Goal: Task Accomplishment & Management: Manage account settings

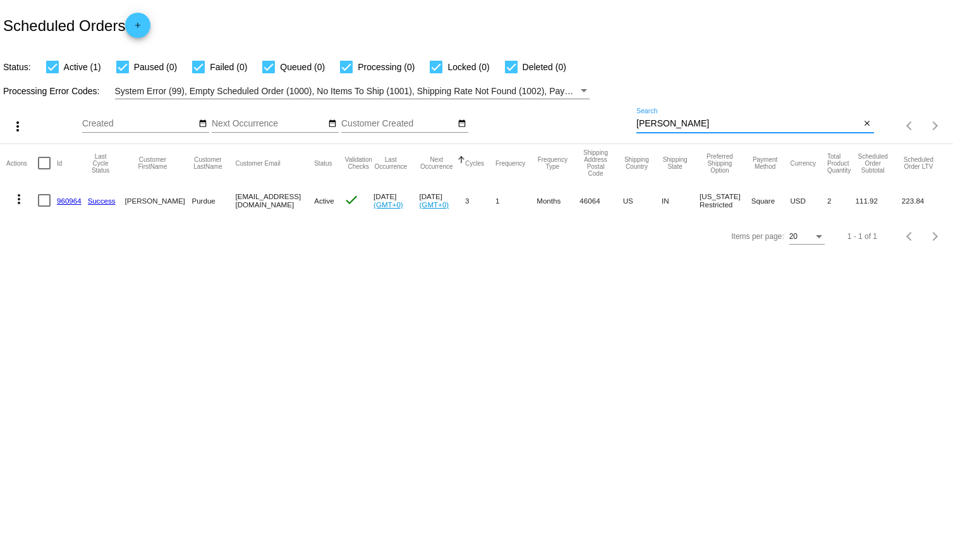
drag, startPoint x: 659, startPoint y: 123, endPoint x: 637, endPoint y: 122, distance: 21.5
click at [637, 122] on input "[PERSON_NAME]" at bounding box center [748, 124] width 224 height 10
type input "[PERSON_NAME]"
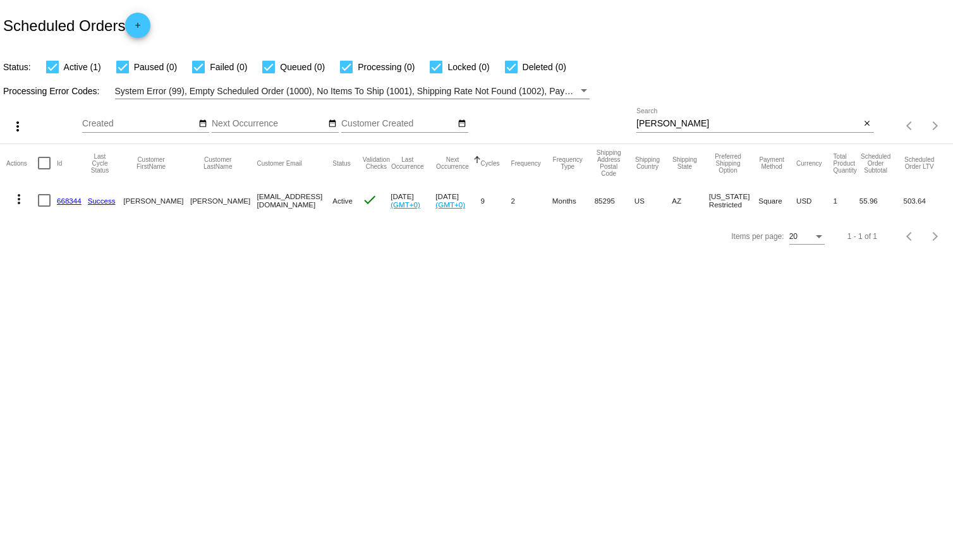
click at [68, 198] on link "668344" at bounding box center [69, 200] width 25 height 8
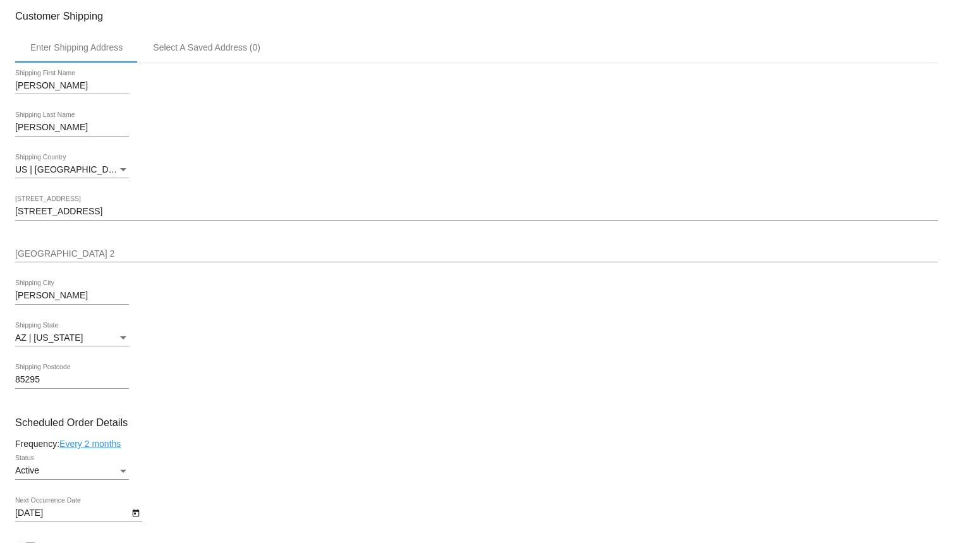
scroll to position [379, 0]
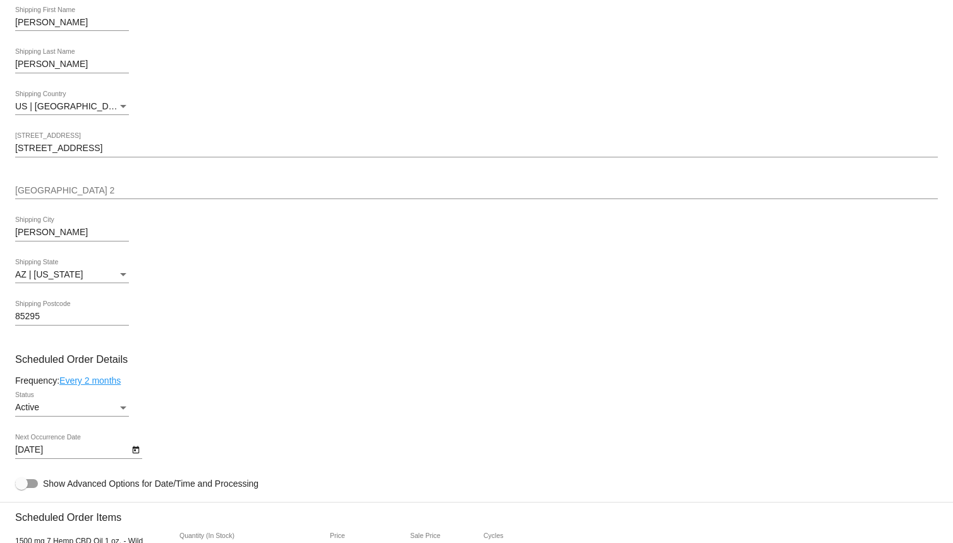
click at [97, 405] on div "Active Status" at bounding box center [72, 404] width 114 height 25
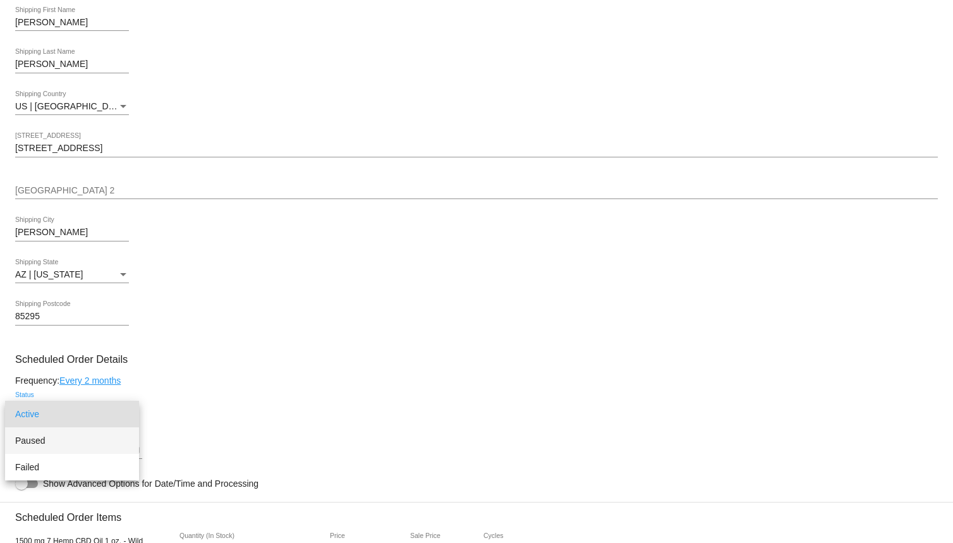
click at [71, 434] on span "Paused" at bounding box center [72, 440] width 114 height 27
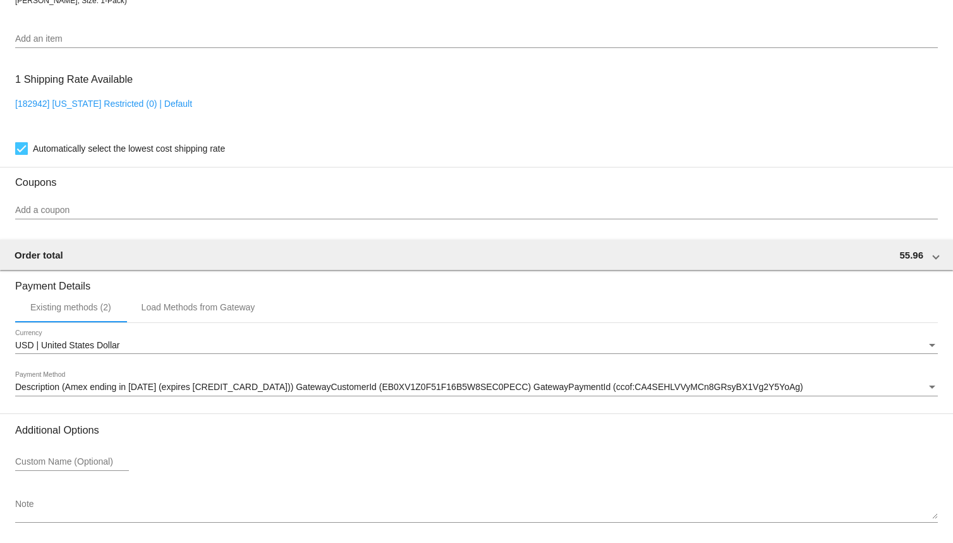
scroll to position [997, 0]
